Goal: Book appointment/travel/reservation

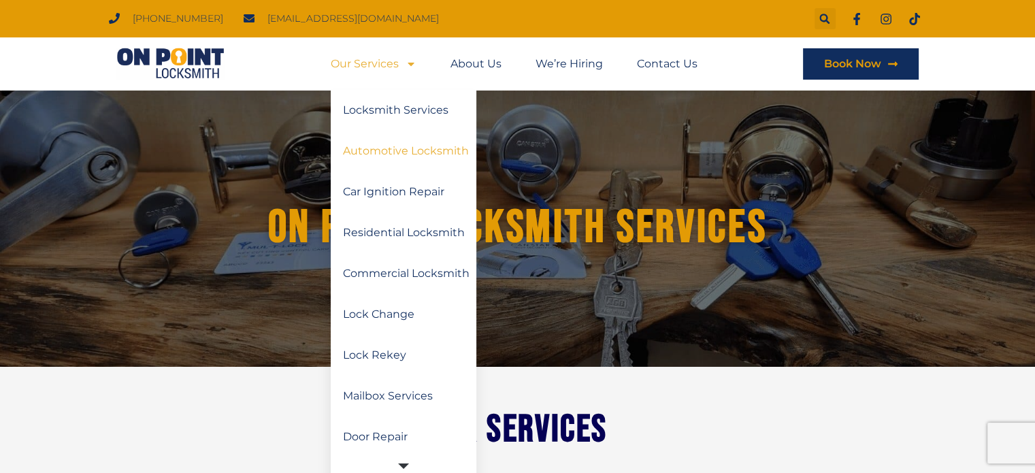
click at [419, 148] on link "Automotive Locksmith" at bounding box center [404, 151] width 146 height 41
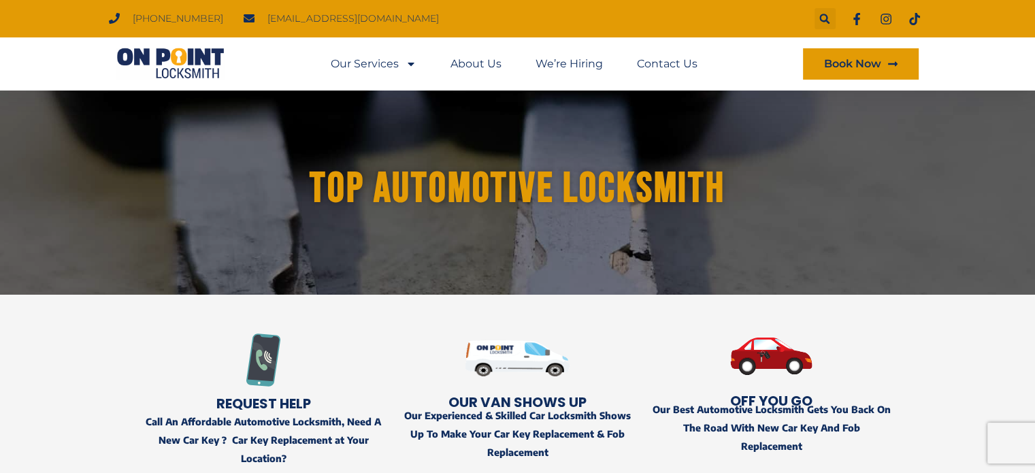
click at [859, 61] on span "Book Now" at bounding box center [852, 64] width 57 height 11
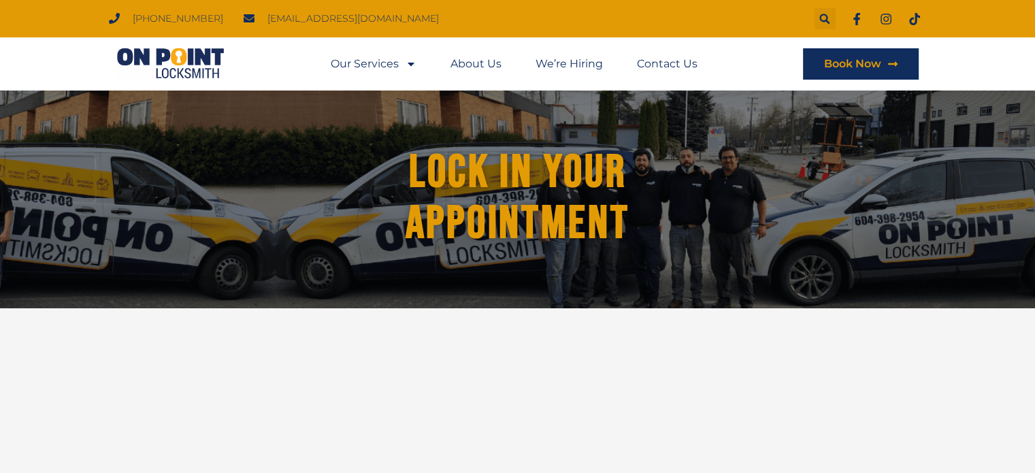
click at [149, 57] on img at bounding box center [170, 64] width 123 height 33
